Goal: Download file/media

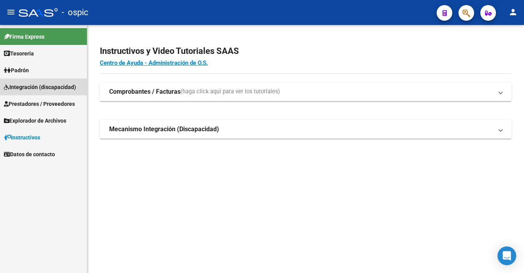
click at [57, 84] on span "Integración (discapacidad)" at bounding box center [40, 87] width 72 height 9
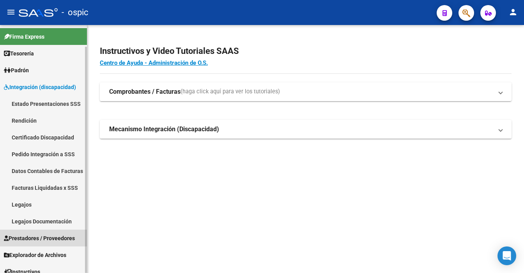
click at [37, 238] on span "Prestadores / Proveedores" at bounding box center [39, 238] width 71 height 9
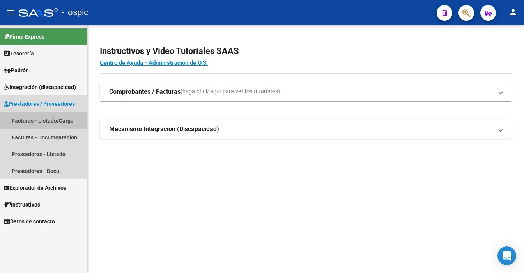
click at [55, 122] on link "Facturas - Listado/Carga" at bounding box center [43, 120] width 87 height 17
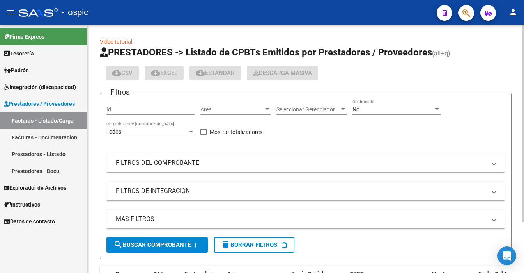
click at [375, 109] on div "No" at bounding box center [393, 109] width 81 height 7
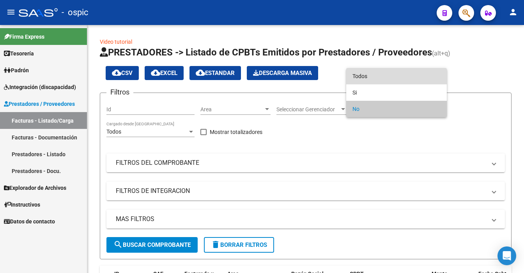
click at [372, 78] on span "Todos" at bounding box center [397, 76] width 88 height 16
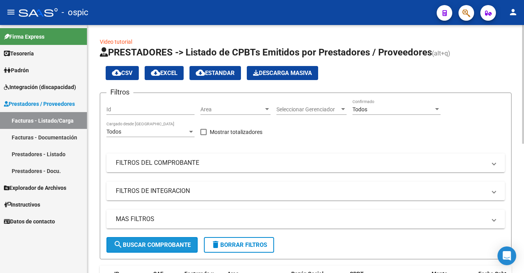
click at [184, 250] on button "search Buscar Comprobante" at bounding box center [152, 245] width 91 height 16
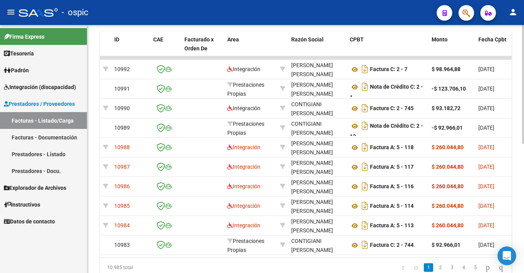
scroll to position [245, 0]
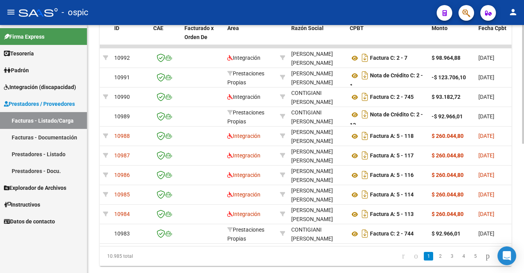
click at [524, 144] on div at bounding box center [523, 84] width 2 height 119
click at [436, 260] on link "2" at bounding box center [440, 256] width 9 height 9
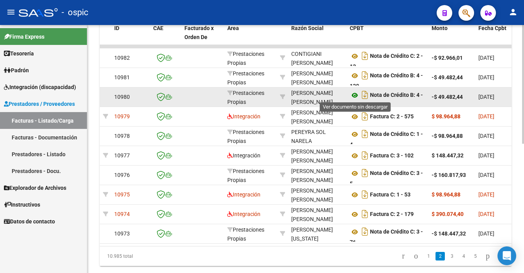
click at [355, 94] on icon at bounding box center [355, 95] width 10 height 9
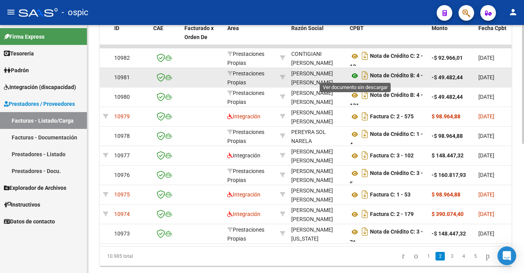
click at [356, 75] on icon at bounding box center [355, 75] width 10 height 9
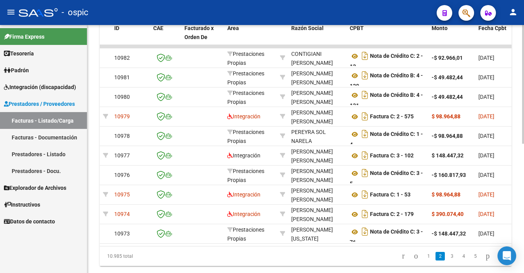
scroll to position [238, 0]
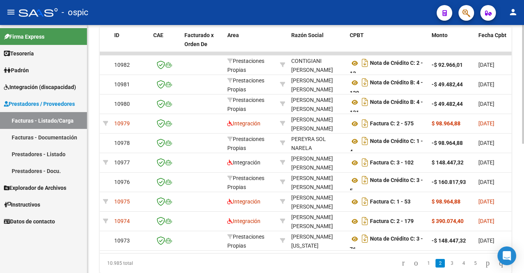
click at [523, 144] on div at bounding box center [523, 84] width 2 height 119
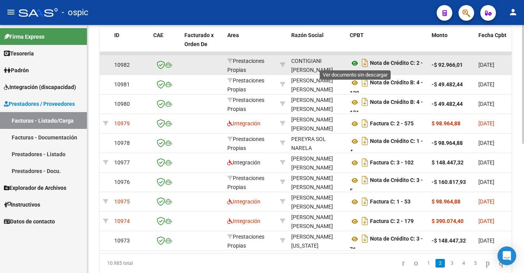
click at [354, 61] on icon at bounding box center [355, 63] width 10 height 9
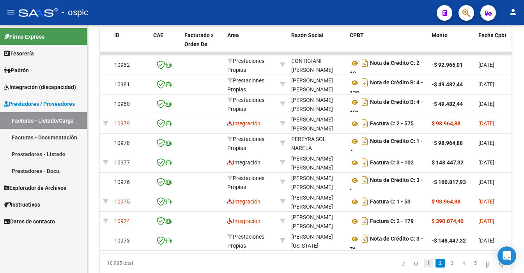
click at [424, 267] on link "1" at bounding box center [428, 263] width 9 height 9
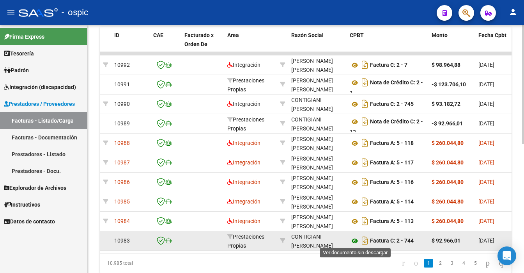
click at [354, 240] on icon at bounding box center [355, 240] width 10 height 9
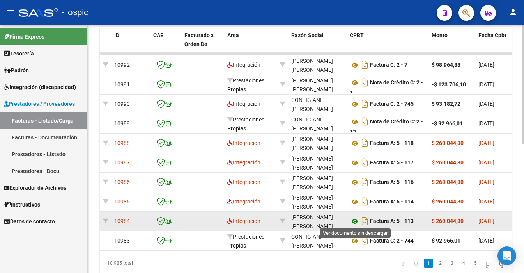
click at [353, 221] on icon at bounding box center [355, 221] width 10 height 9
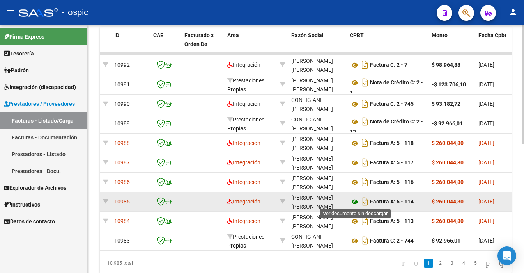
click at [353, 199] on icon at bounding box center [355, 201] width 10 height 9
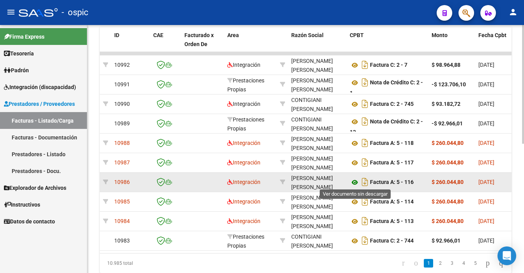
click at [354, 181] on icon at bounding box center [355, 182] width 10 height 9
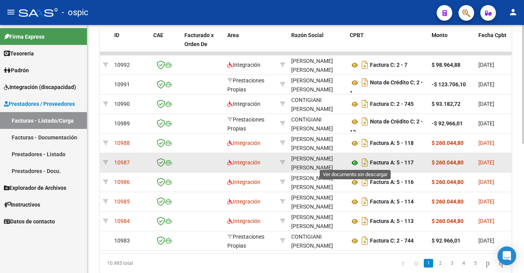
click at [354, 160] on icon at bounding box center [355, 162] width 10 height 9
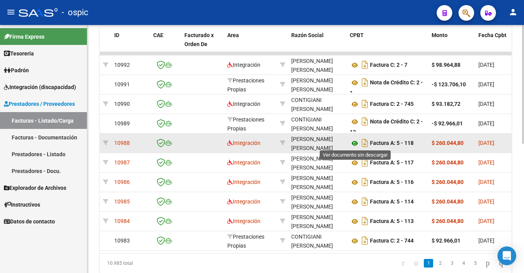
click at [353, 141] on icon at bounding box center [355, 142] width 10 height 9
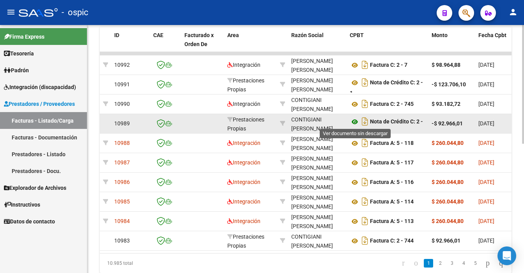
click at [353, 119] on icon at bounding box center [355, 121] width 10 height 9
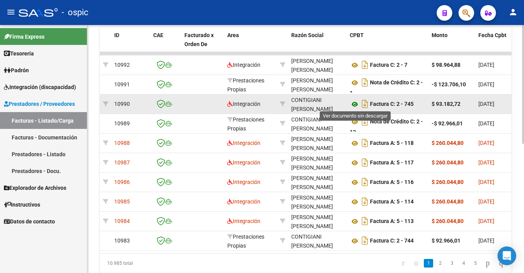
click at [355, 104] on icon at bounding box center [355, 103] width 10 height 9
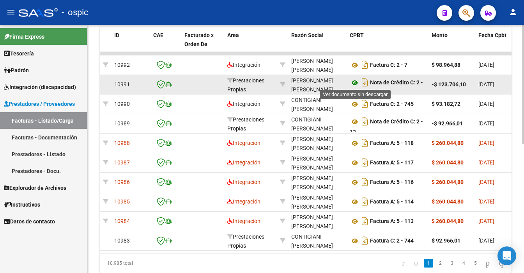
click at [355, 78] on icon at bounding box center [355, 82] width 10 height 9
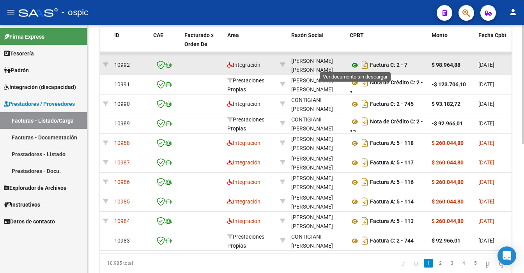
click at [352, 63] on icon at bounding box center [355, 64] width 10 height 9
